Goal: Information Seeking & Learning: Find contact information

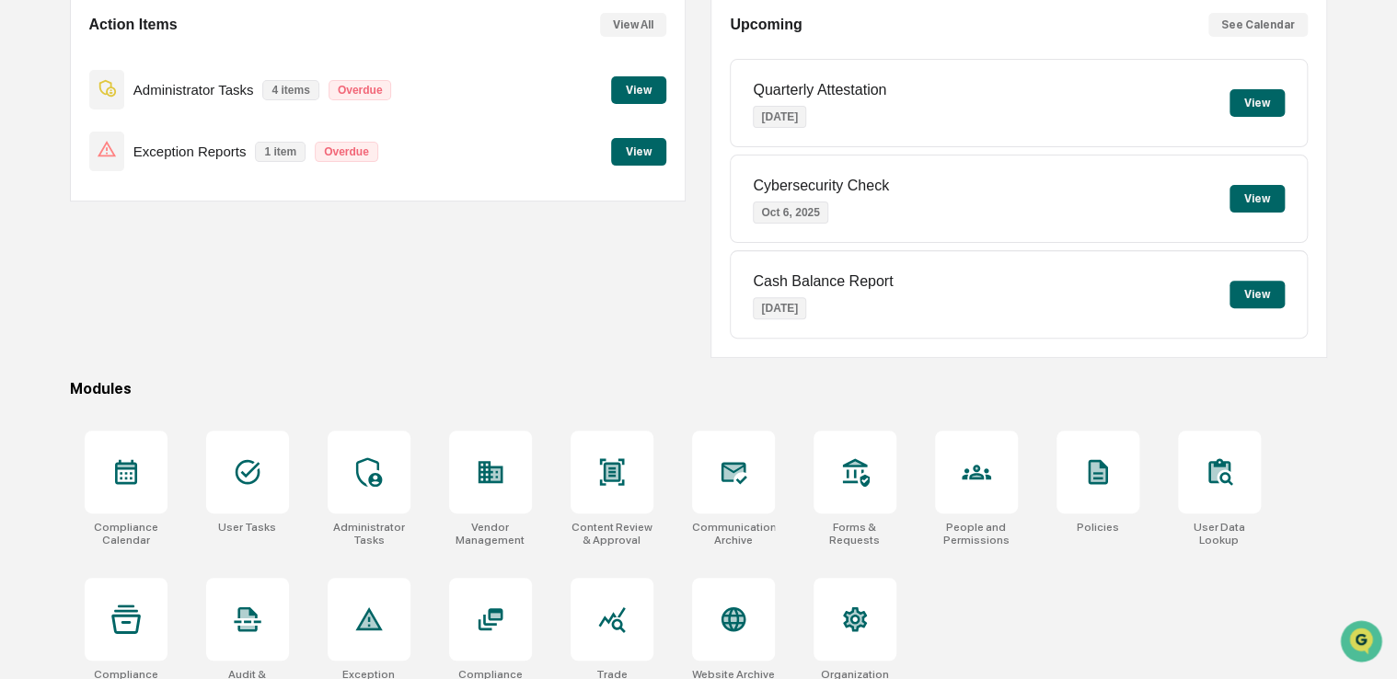
scroll to position [210, 0]
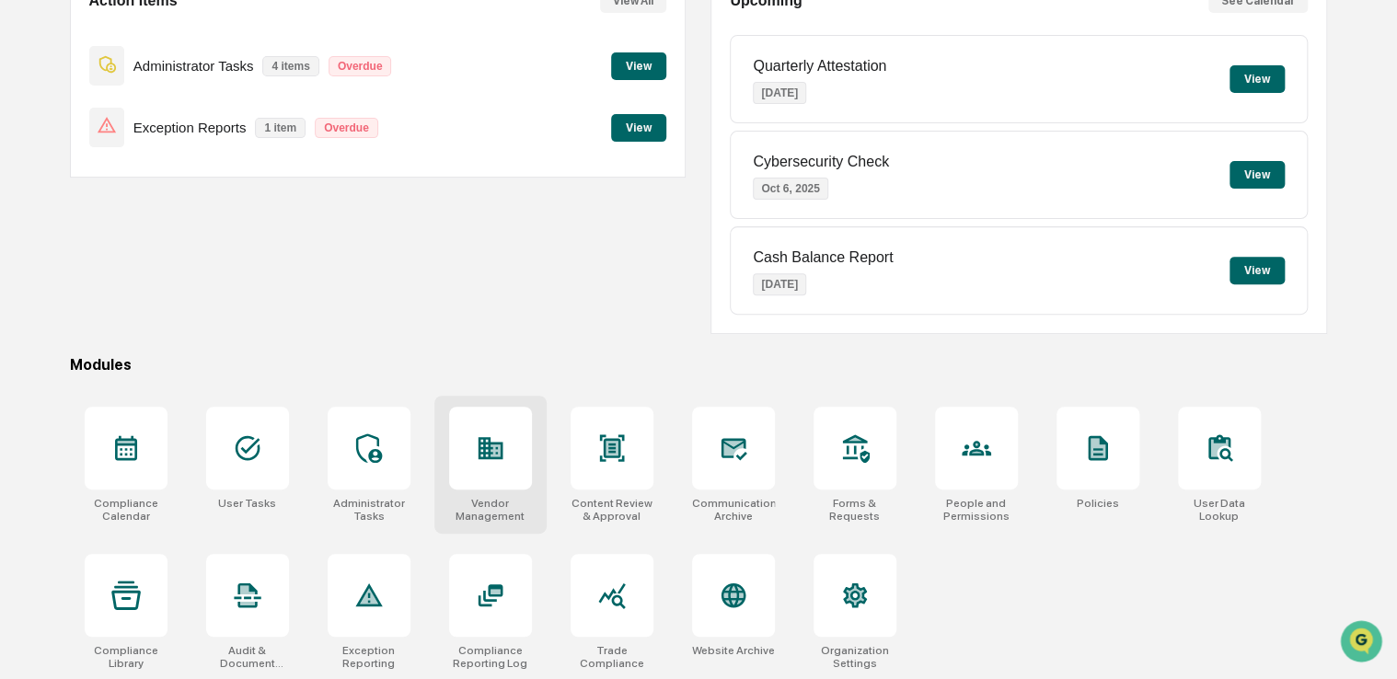
click at [522, 456] on div at bounding box center [490, 448] width 83 height 83
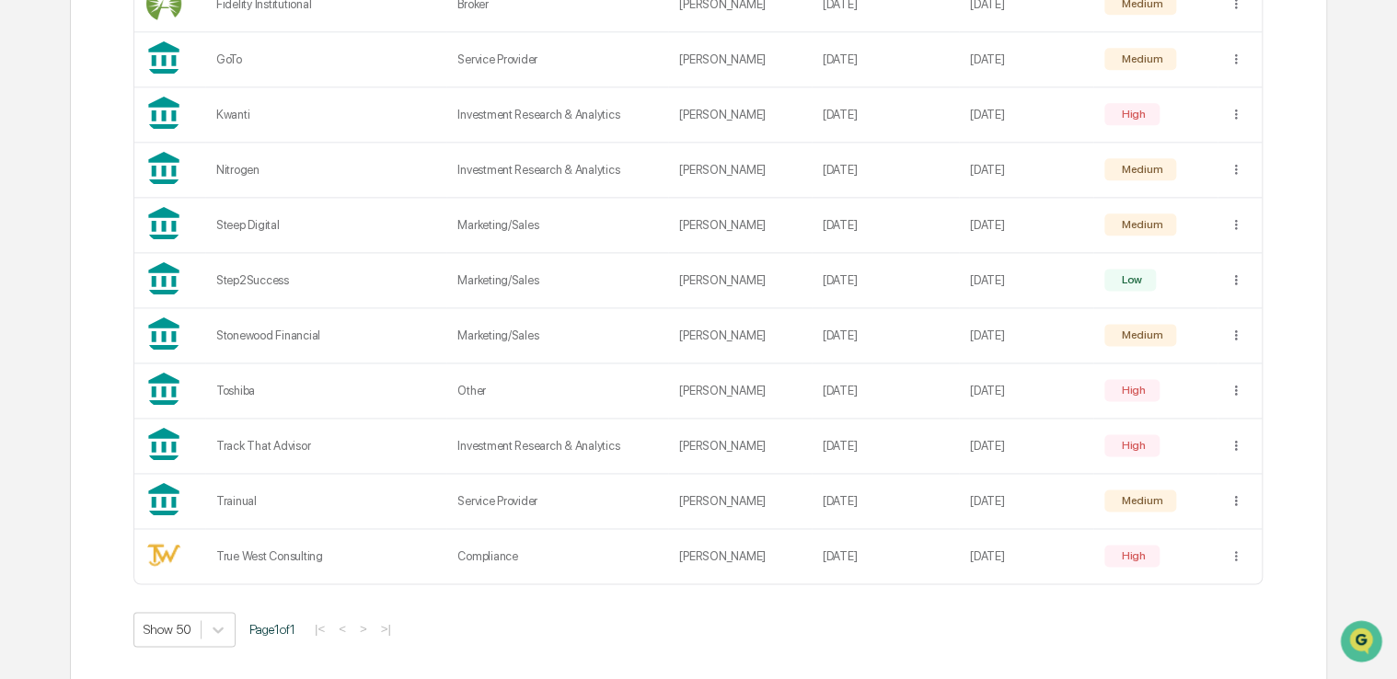
scroll to position [1068, 0]
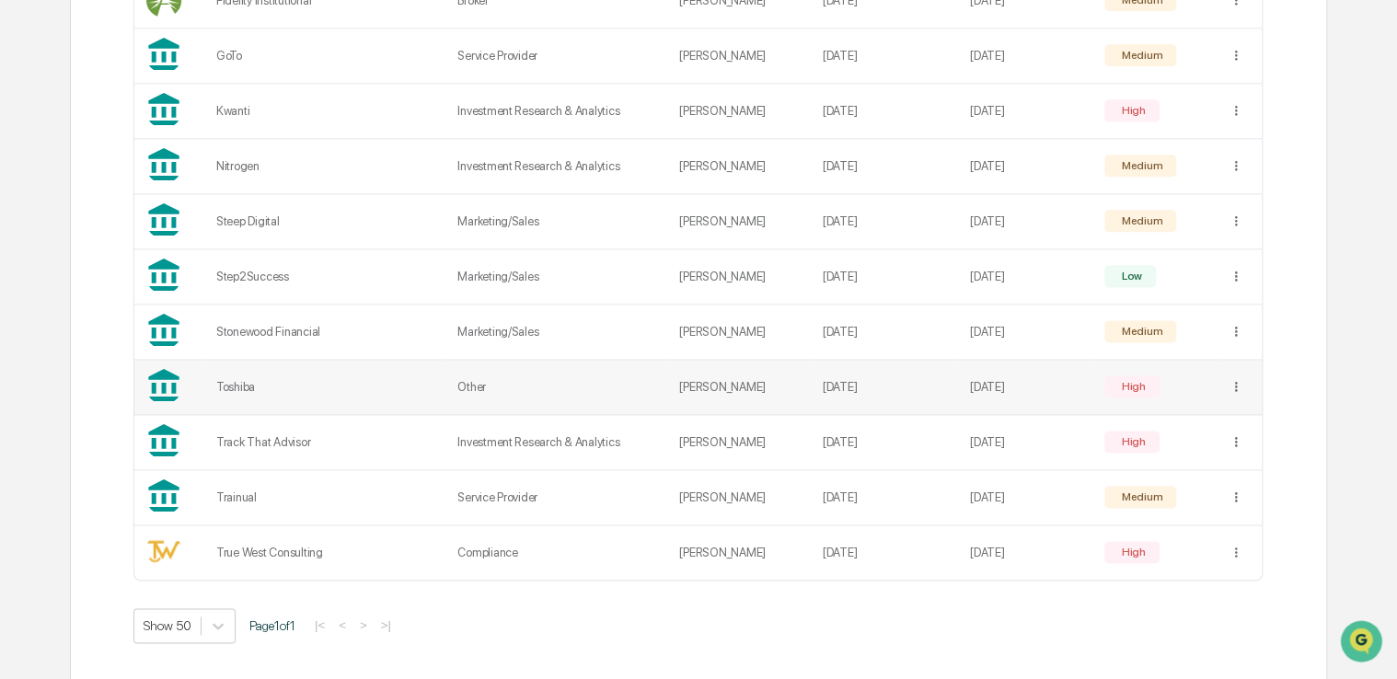
click at [283, 395] on td "Toshiba" at bounding box center [325, 387] width 241 height 55
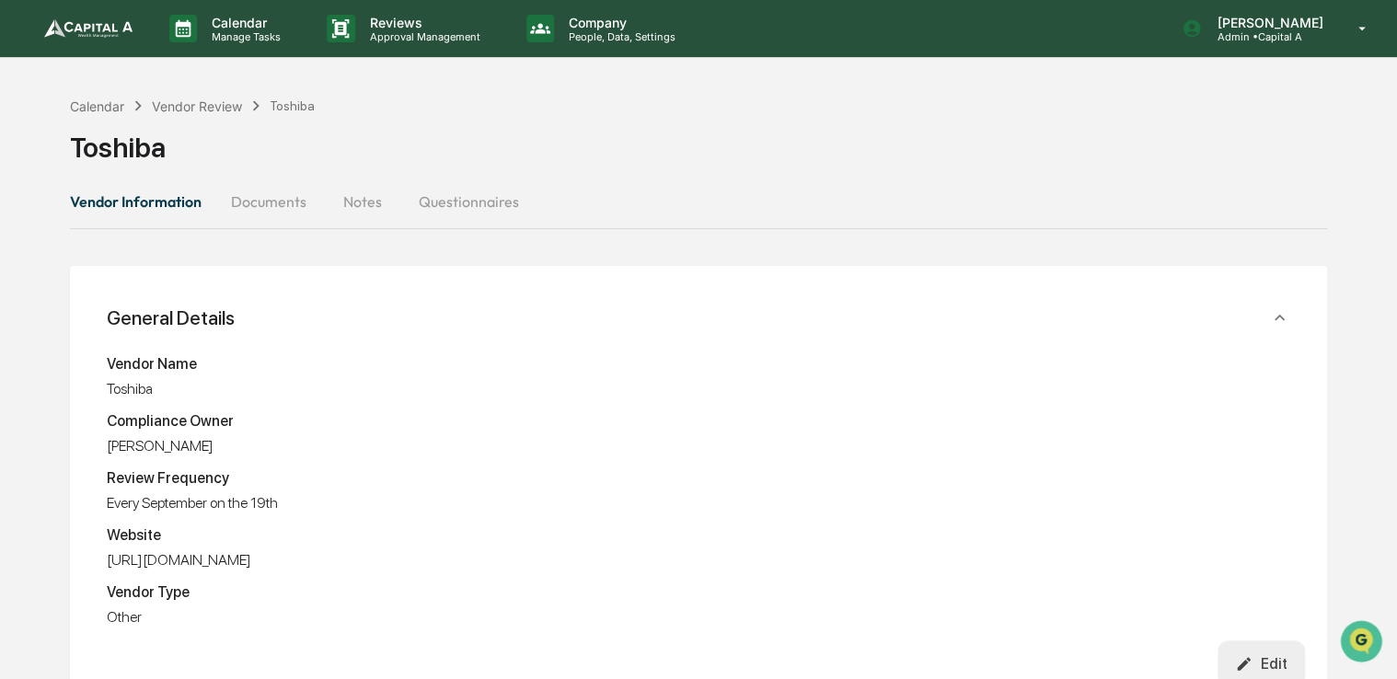
drag, startPoint x: 287, startPoint y: 561, endPoint x: 102, endPoint y: 568, distance: 185.1
click at [102, 568] on div "Vendor Name Toshiba Compliance Owner [PERSON_NAME] Review Frequency Every Septe…" at bounding box center [698, 494] width 1213 height 293
copy div "[URL][DOMAIN_NAME]"
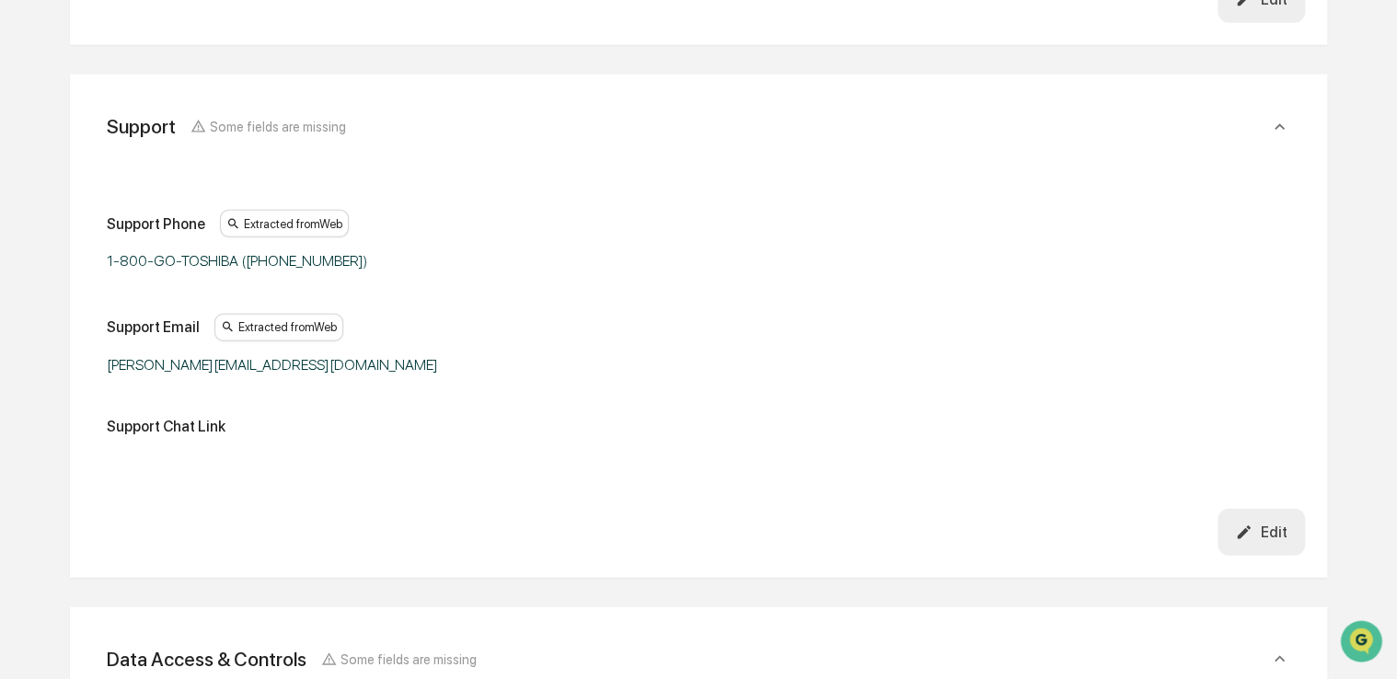
scroll to position [2249, 0]
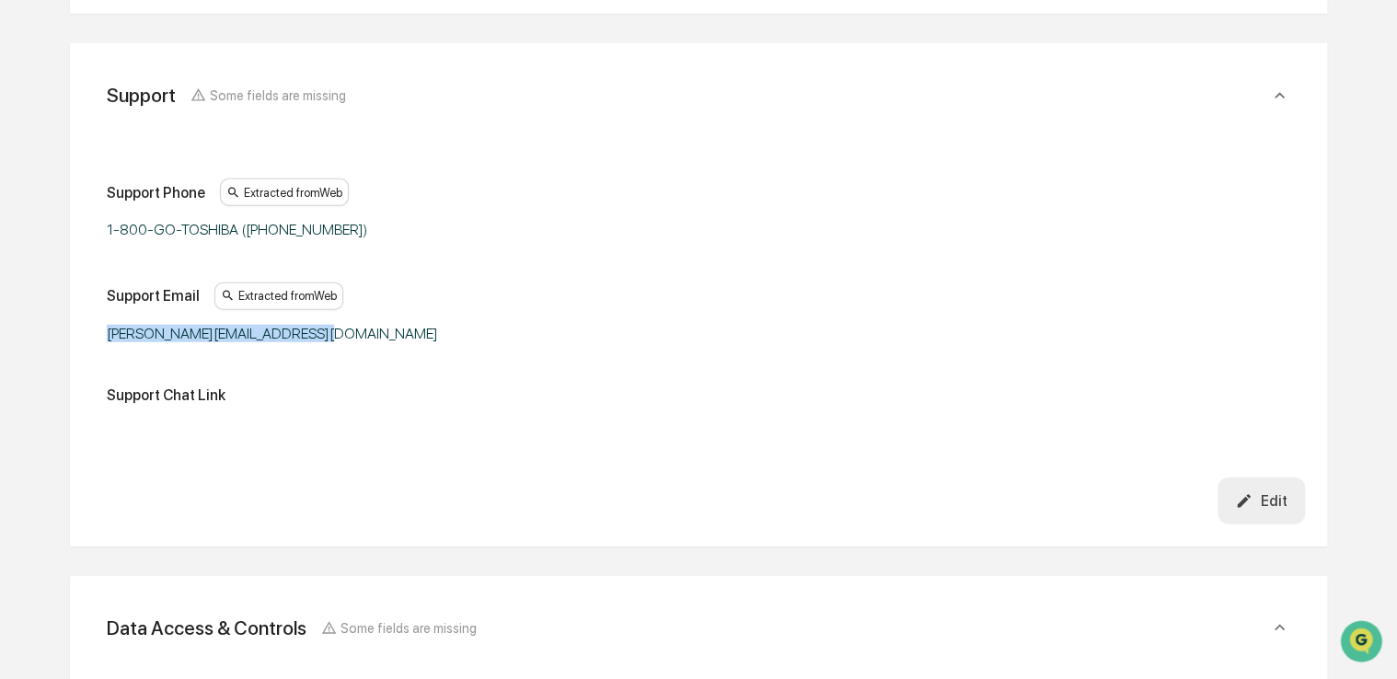
drag, startPoint x: 309, startPoint y: 310, endPoint x: 98, endPoint y: 295, distance: 212.2
click at [98, 295] on div "Support Phone Extracted from Web 1-800-GO-TOSHIBA ([PHONE_NUMBER]) Support Emai…" at bounding box center [698, 301] width 1213 height 352
copy div "[PERSON_NAME][EMAIL_ADDRESS][DOMAIN_NAME]"
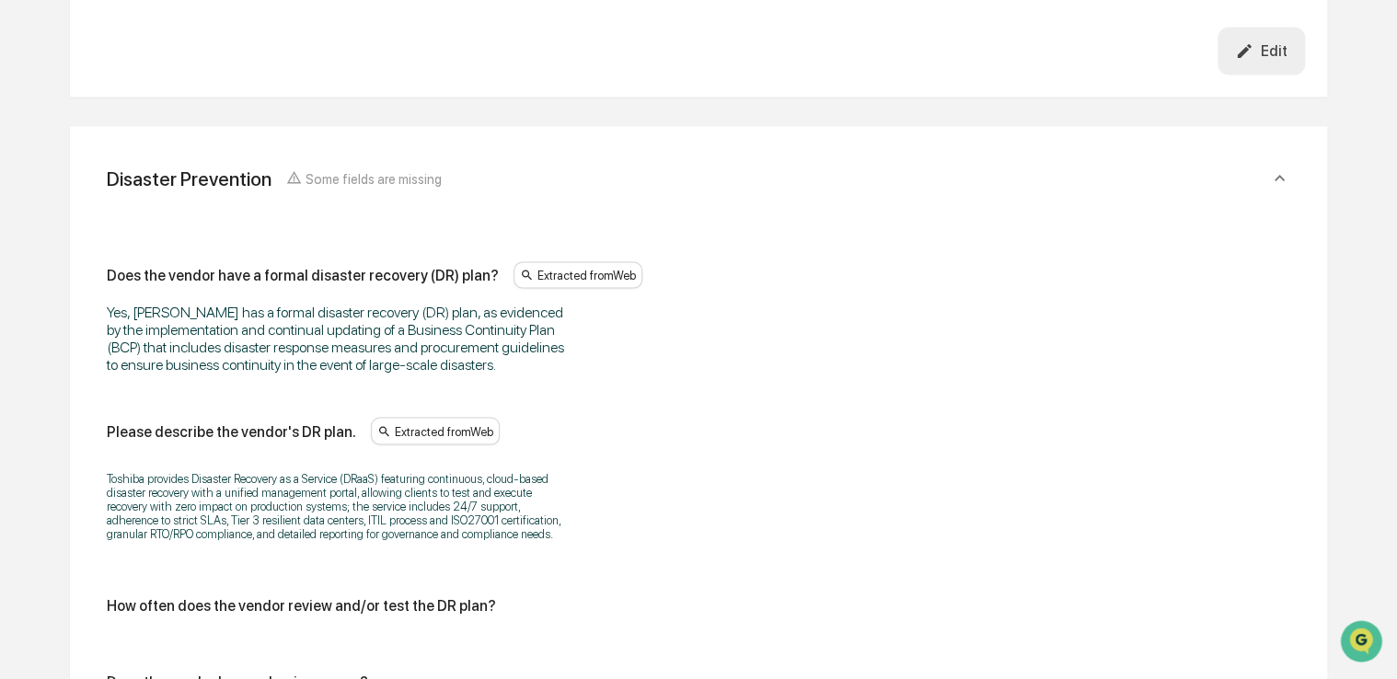
scroll to position [5101, 0]
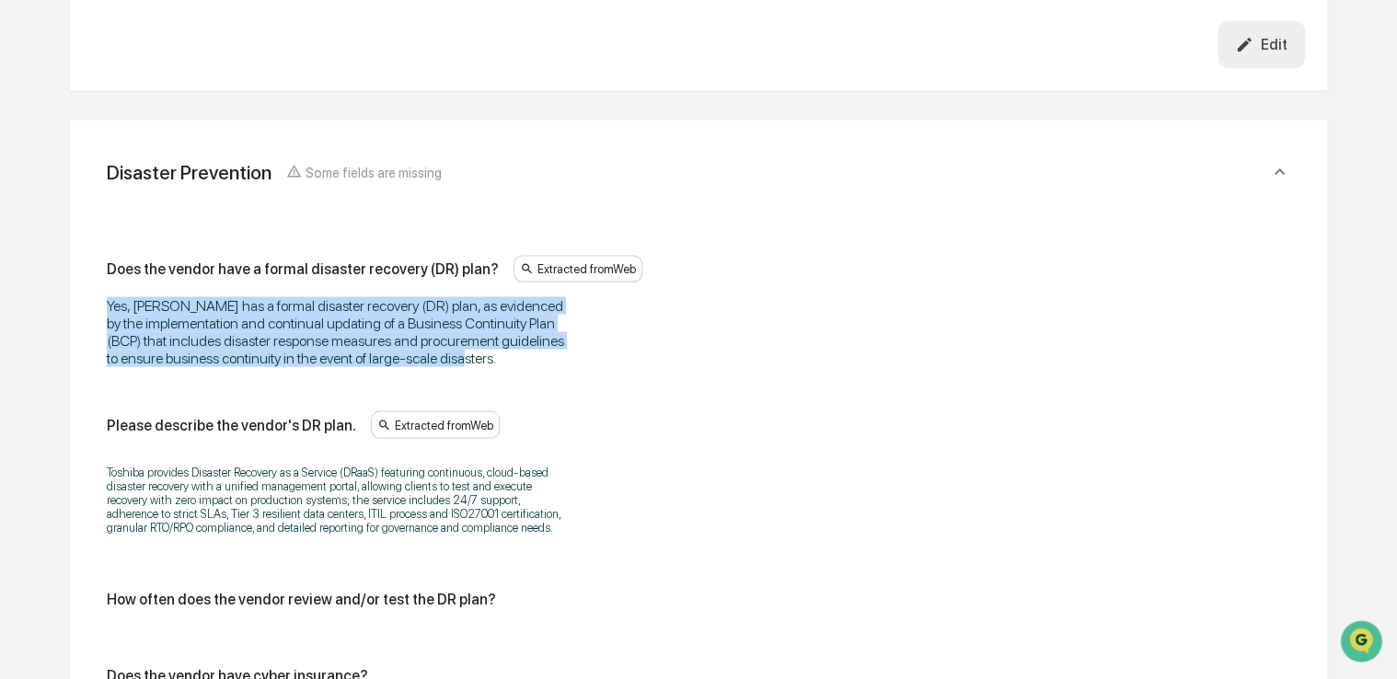
drag, startPoint x: 490, startPoint y: 313, endPoint x: 103, endPoint y: 262, distance: 389.8
click at [103, 262] on div "Does the vendor have a formal disaster recovery (DR) plan? Extracted from Web Y…" at bounding box center [698, 582] width 1213 height 761
copy div "Yes, [PERSON_NAME] has a formal disaster recovery (DR) plan, as evidenced by th…"
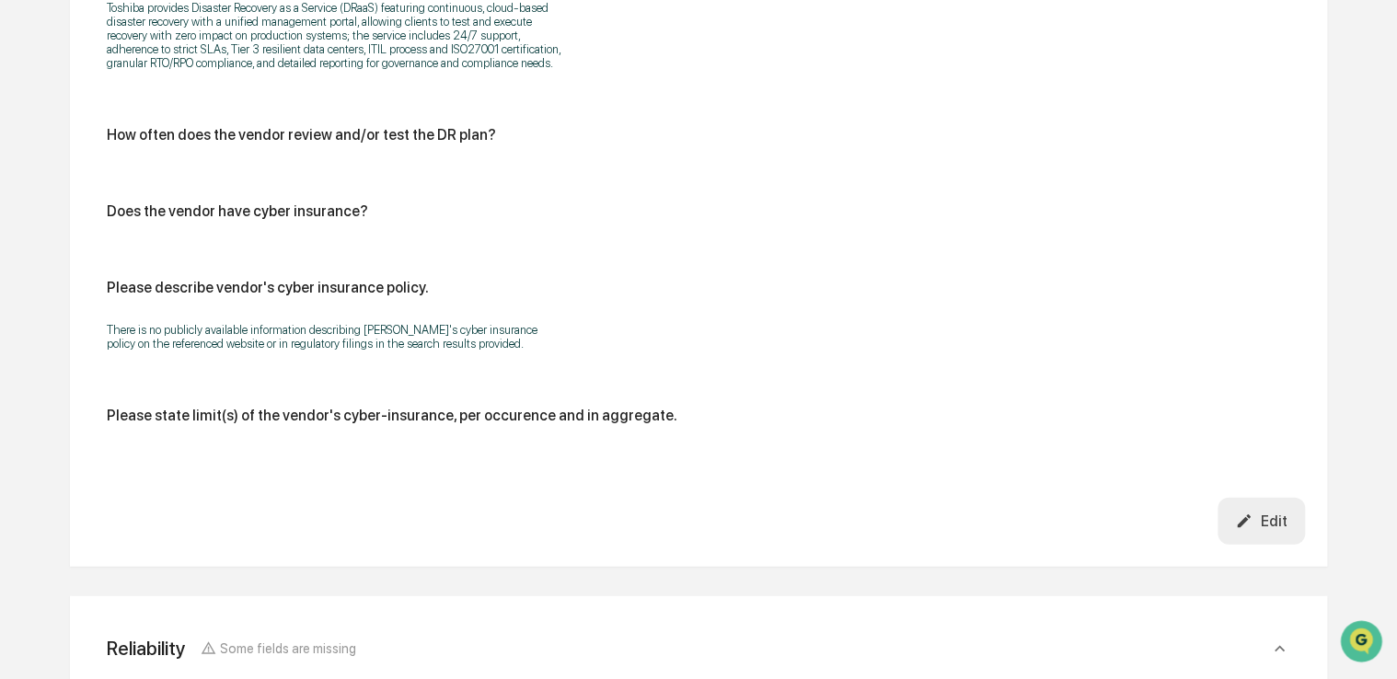
scroll to position [5566, 0]
click at [448, 311] on div "There is no publicly available information describing [PERSON_NAME]'s cyber ins…" at bounding box center [699, 336] width 1184 height 52
drag, startPoint x: 448, startPoint y: 311, endPoint x: 81, endPoint y: 289, distance: 367.9
click at [81, 289] on div "Disaster Prevention Some fields are missing Does the vendor have a formal disas…" at bounding box center [698, 111] width 1257 height 912
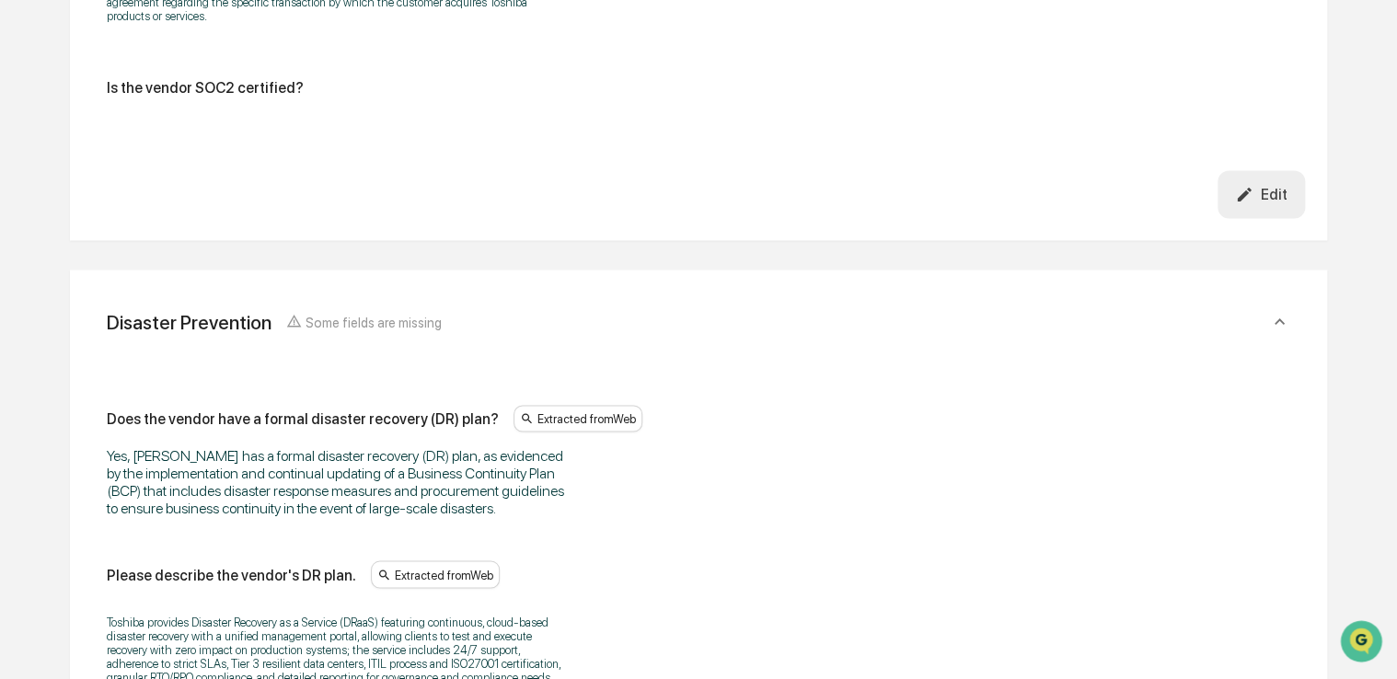
scroll to position [4610, 0]
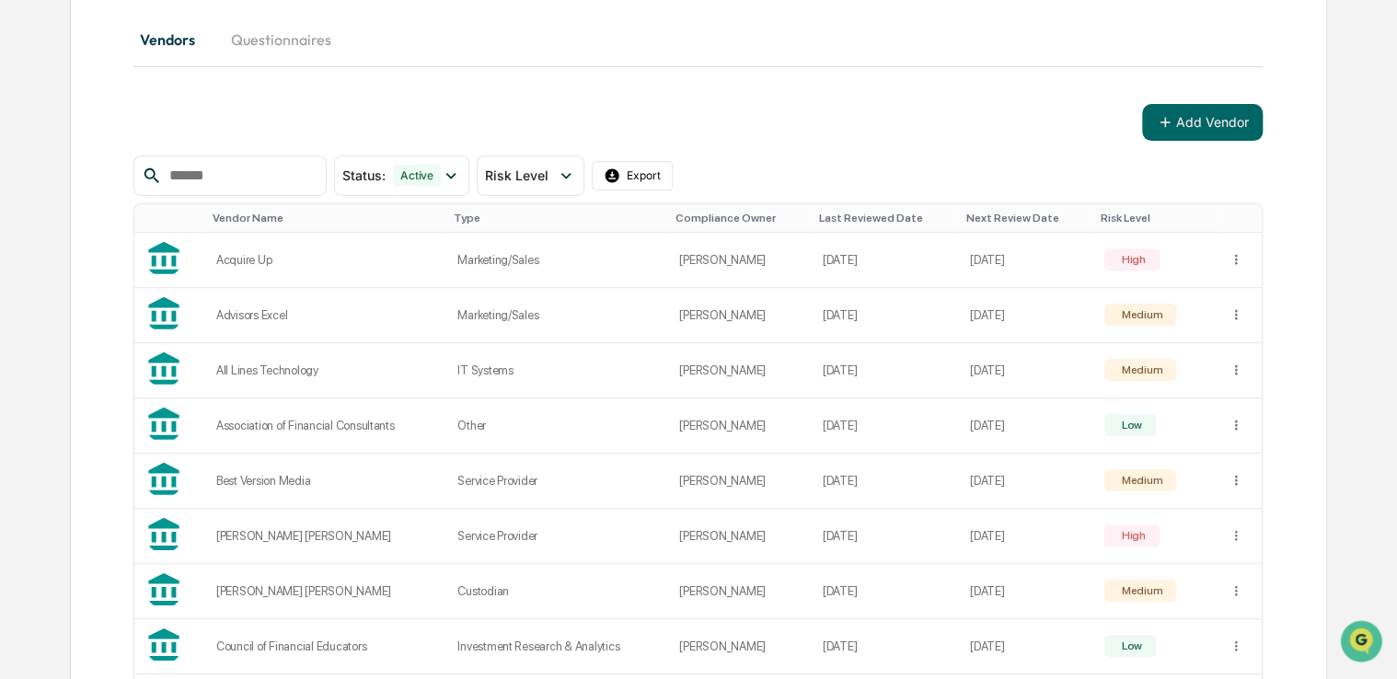
scroll to position [198, 0]
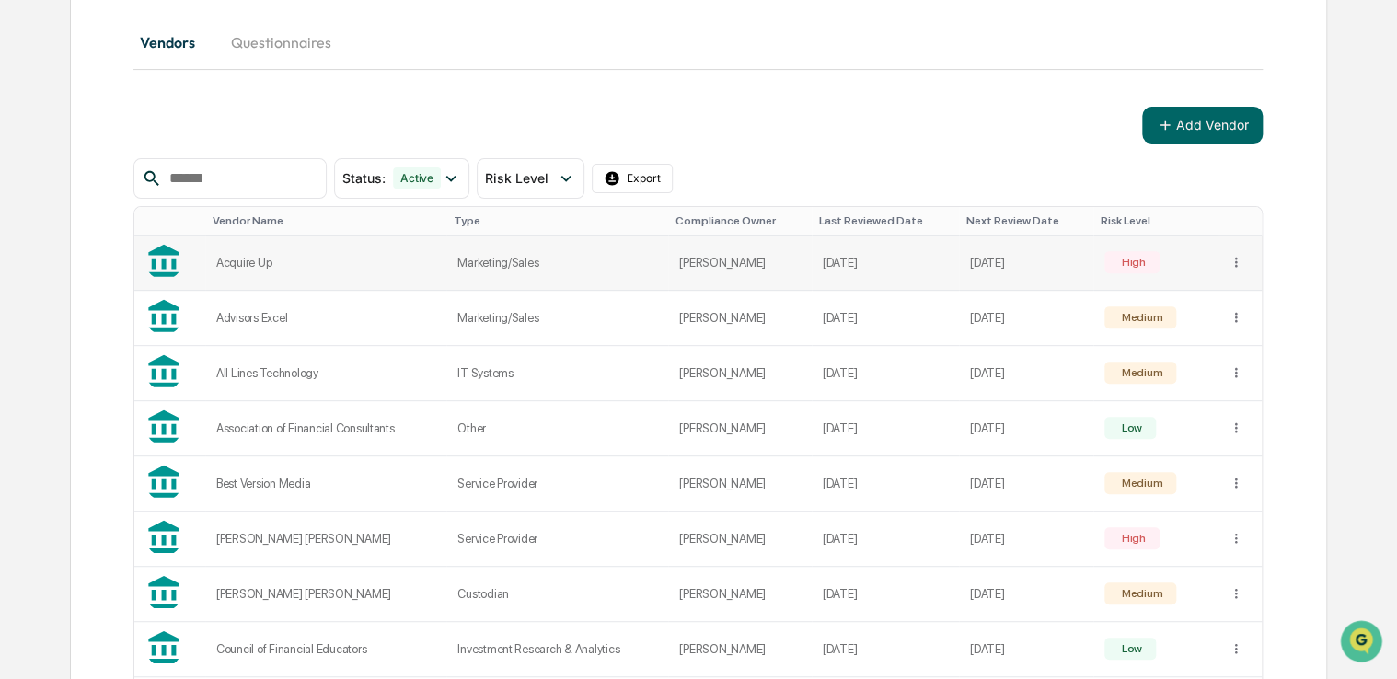
click at [950, 267] on td "[DATE]" at bounding box center [885, 263] width 147 height 55
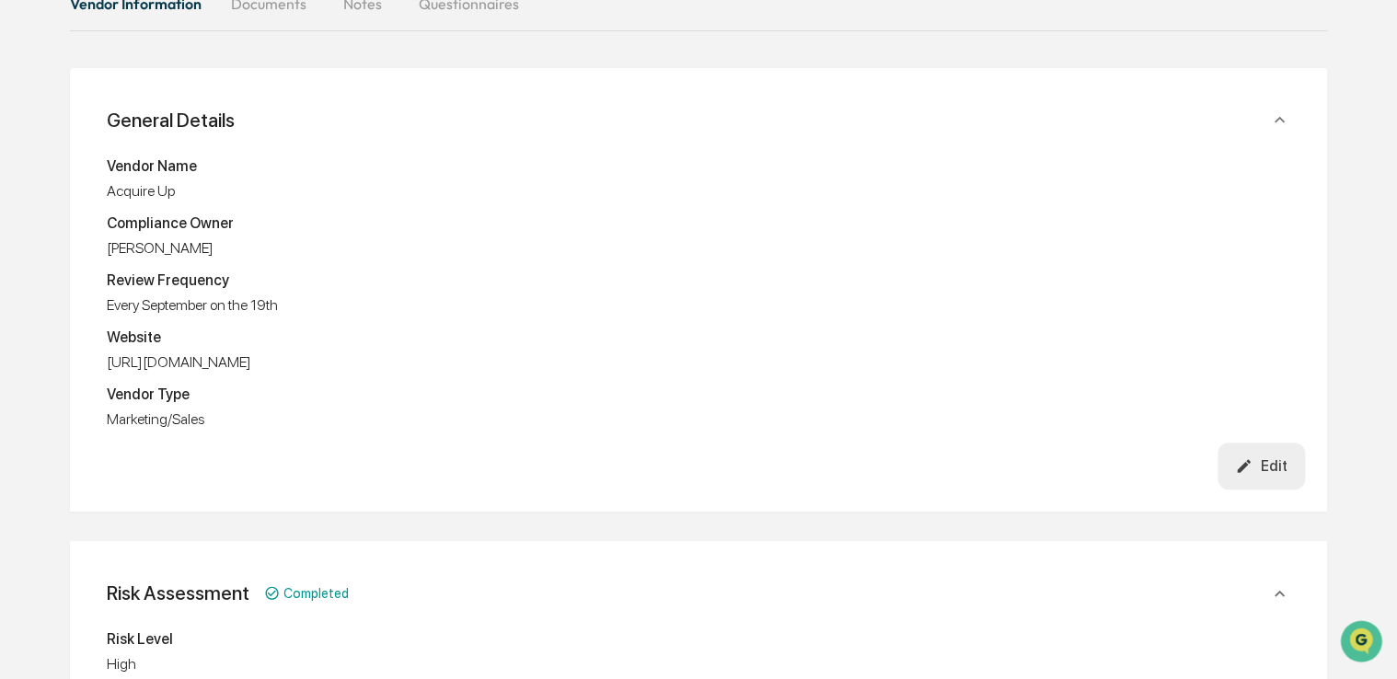
scroll to position [206, 0]
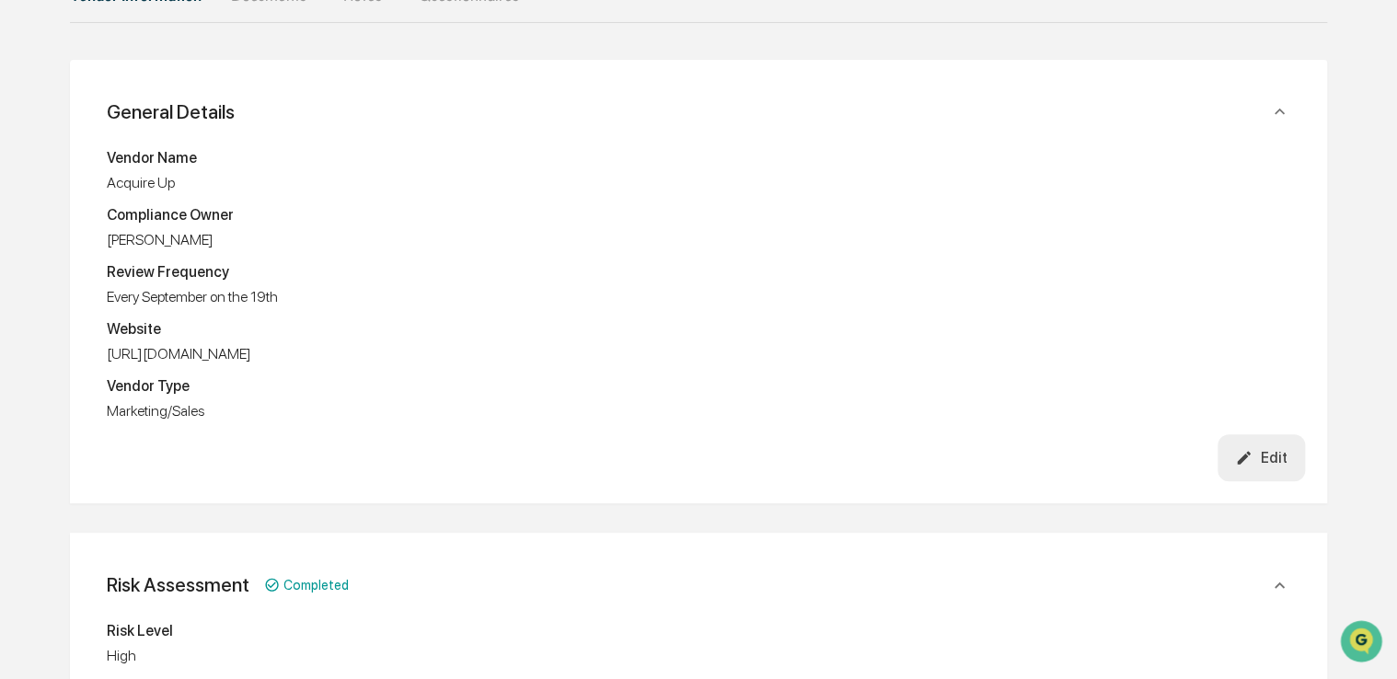
drag, startPoint x: 296, startPoint y: 356, endPoint x: 88, endPoint y: 360, distance: 208.0
click at [88, 360] on div "General Details Vendor Name Acquire Up Compliance Owner [PERSON_NAME] Review Fr…" at bounding box center [698, 282] width 1257 height 444
copy div "[URL][DOMAIN_NAME]"
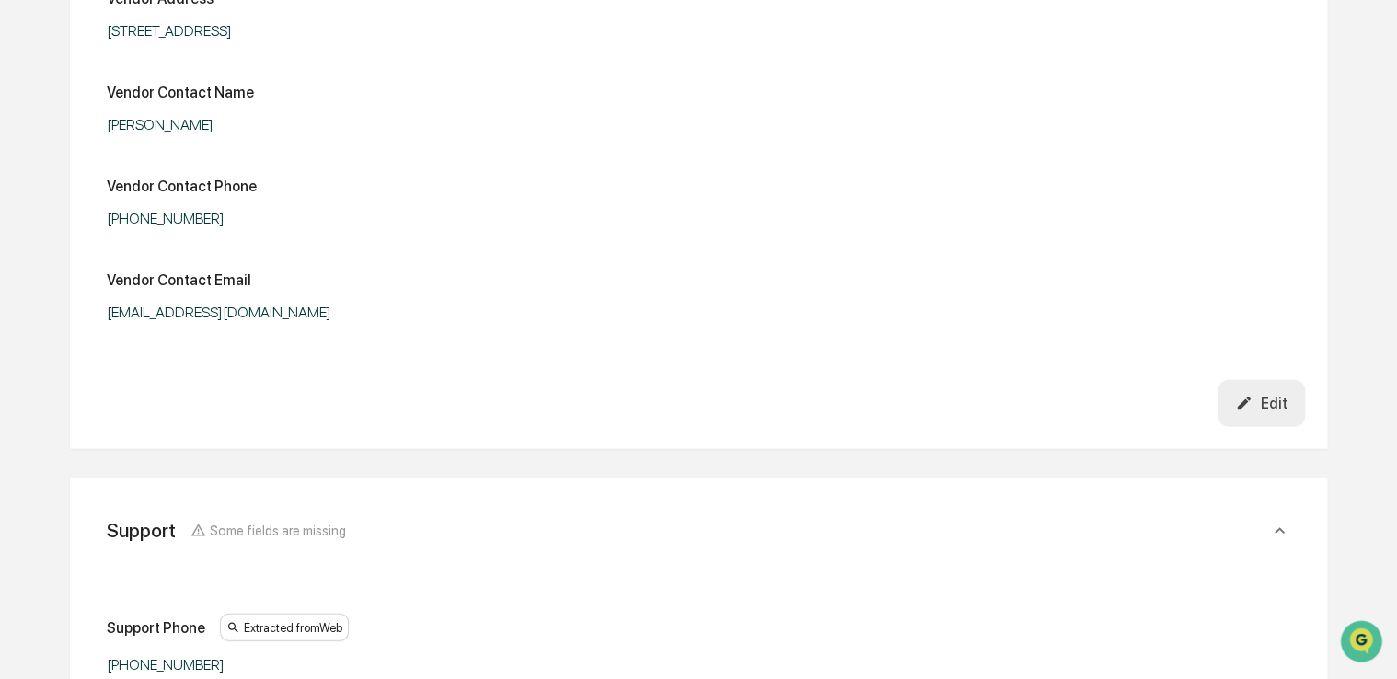
scroll to position [1739, 0]
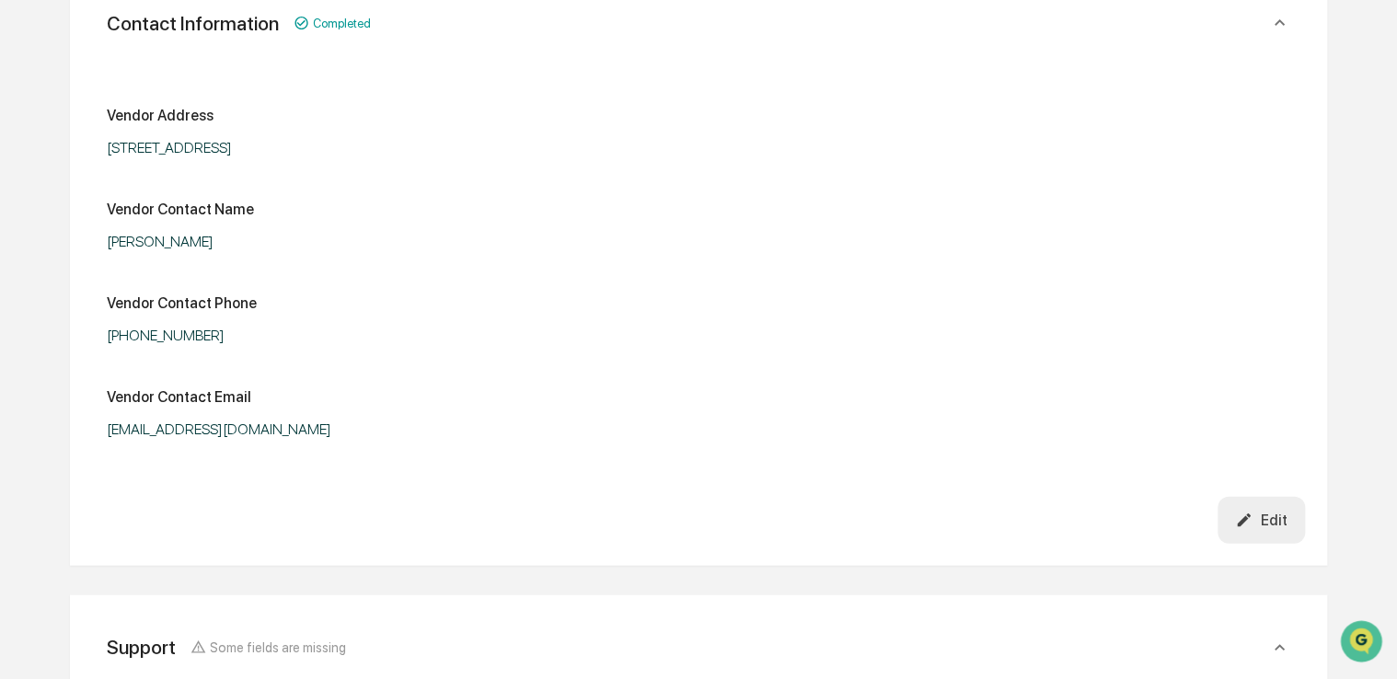
drag, startPoint x: 213, startPoint y: 253, endPoint x: 92, endPoint y: 245, distance: 120.8
click at [92, 245] on div "Vendor Address [STREET_ADDRESS] Vendor Contact Name [PERSON_NAME] Contact Phone…" at bounding box center [698, 274] width 1213 height 444
drag, startPoint x: 92, startPoint y: 245, endPoint x: 103, endPoint y: 248, distance: 11.6
click at [103, 248] on div "Vendor Address [STREET_ADDRESS] Vendor Contact Name [PERSON_NAME] Contact Phone…" at bounding box center [698, 274] width 1213 height 444
drag, startPoint x: 103, startPoint y: 248, endPoint x: 205, endPoint y: 246, distance: 102.2
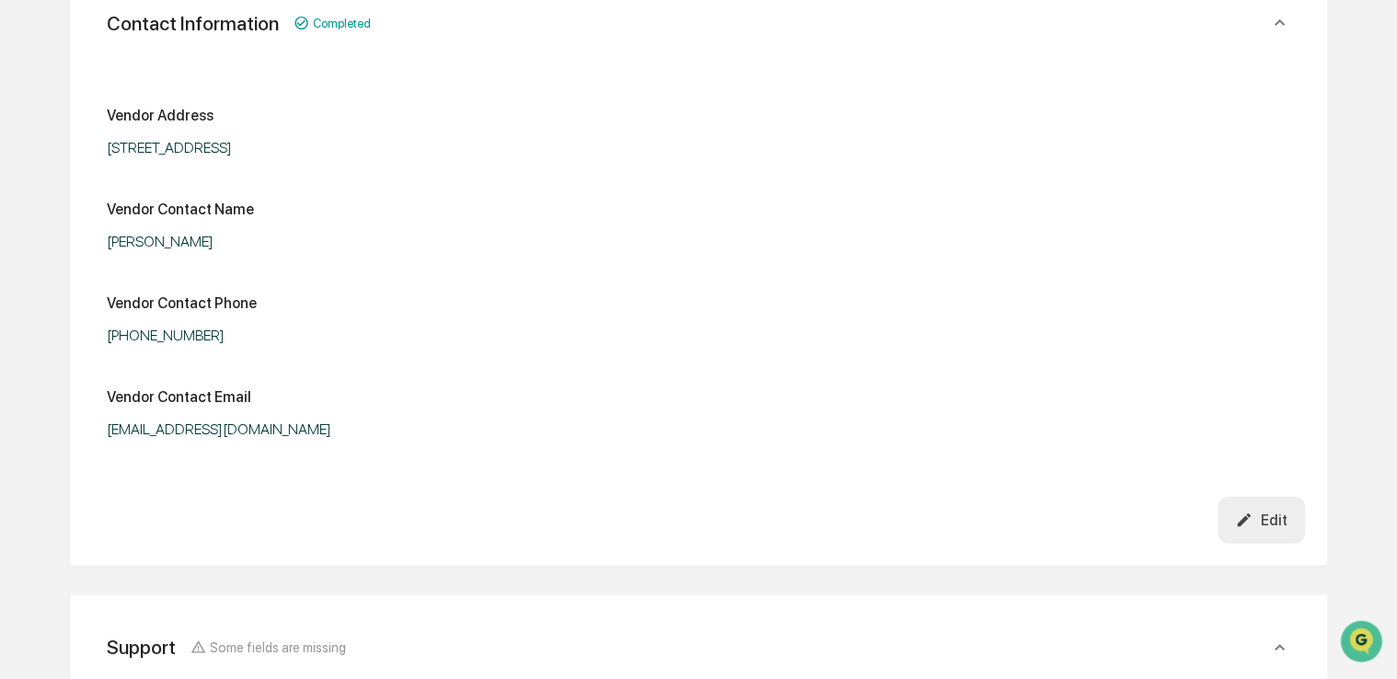
click at [205, 246] on div "Vendor Address [STREET_ADDRESS] Vendor Contact Name [PERSON_NAME] Contact Phone…" at bounding box center [698, 274] width 1213 height 444
copy div "[PERSON_NAME]"
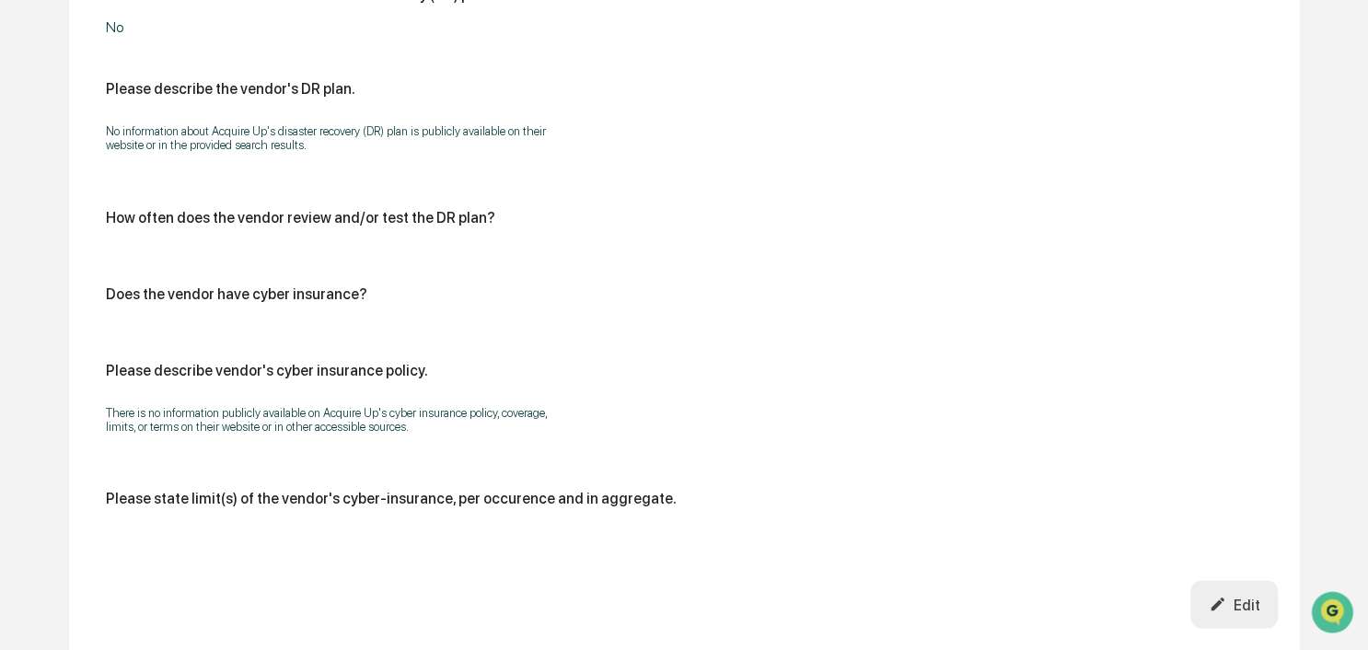
scroll to position [4836, 0]
